Goal: Check status: Check status

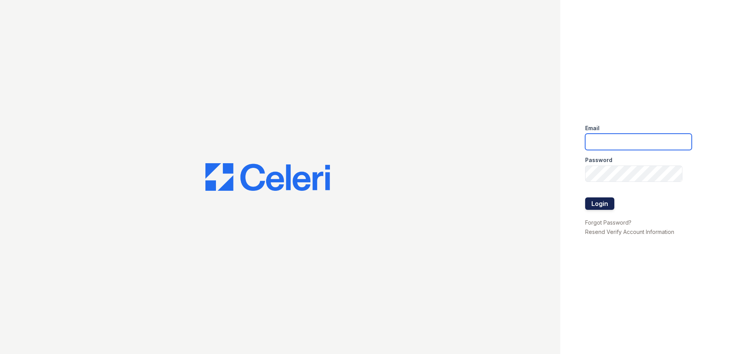
type input "[PERSON_NAME][DOMAIN_NAME][EMAIL_ADDRESS][DOMAIN_NAME]"
click at [601, 205] on button "Login" at bounding box center [599, 204] width 29 height 12
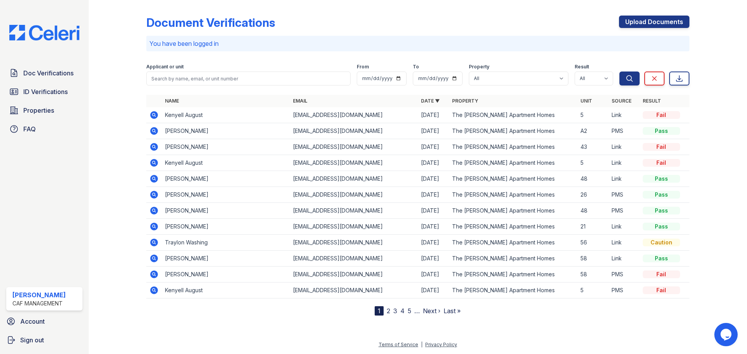
click at [154, 242] on icon at bounding box center [153, 242] width 2 height 2
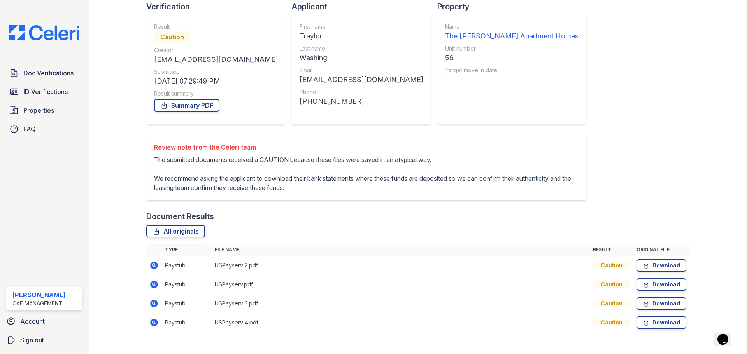
scroll to position [69, 0]
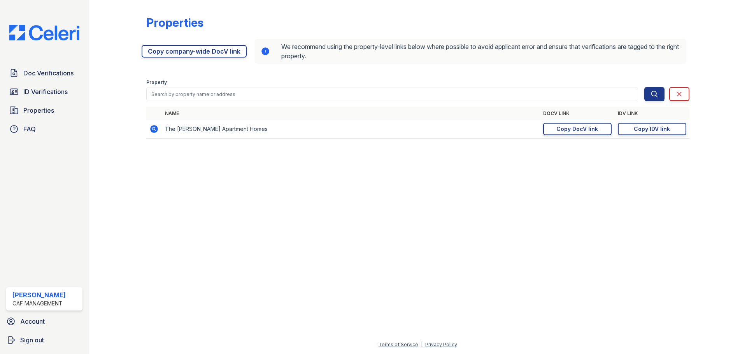
click at [361, 305] on div at bounding box center [417, 249] width 633 height 181
drag, startPoint x: 515, startPoint y: 348, endPoint x: 532, endPoint y: 350, distance: 16.8
click at [531, 350] on div "Terms of Service | Privacy Policy" at bounding box center [417, 347] width 633 height 14
click at [304, 273] on div at bounding box center [417, 249] width 633 height 181
